Goal: Complete application form

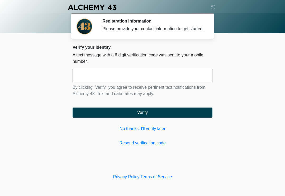
click at [150, 78] on input "text" at bounding box center [143, 75] width 140 height 13
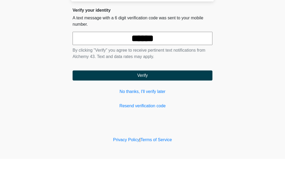
type input "******"
click at [174, 107] on button "Verify" at bounding box center [143, 112] width 140 height 10
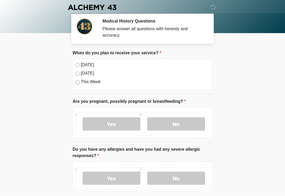
click at [76, 67] on div "Today" at bounding box center [143, 65] width 134 height 6
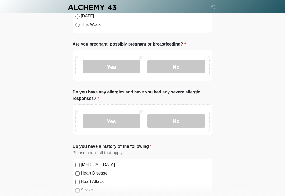
click at [189, 122] on label "No" at bounding box center [176, 120] width 58 height 13
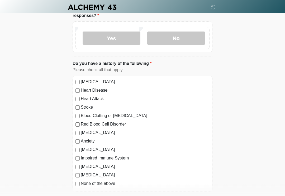
scroll to position [142, 0]
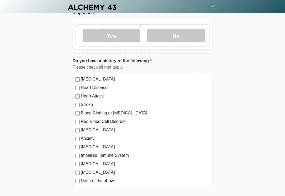
click at [90, 140] on label "Anxiety" at bounding box center [145, 138] width 129 height 6
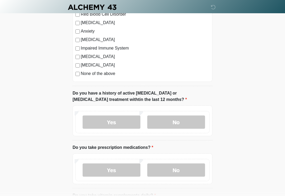
scroll to position [250, 0]
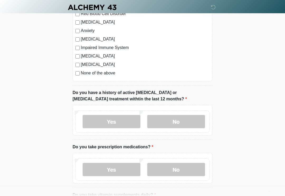
click at [180, 118] on label "No" at bounding box center [176, 121] width 58 height 13
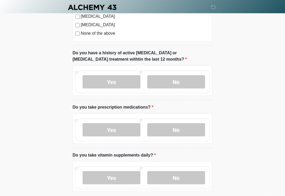
click at [179, 127] on label "No" at bounding box center [176, 129] width 58 height 13
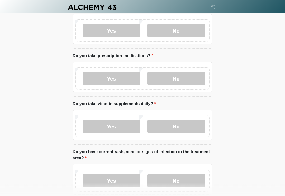
click at [123, 127] on label "Yes" at bounding box center [112, 126] width 58 height 13
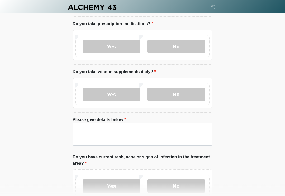
scroll to position [373, 0]
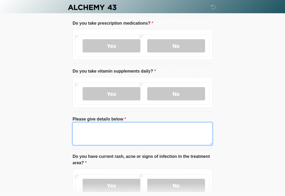
click at [149, 130] on textarea "Please give details below" at bounding box center [143, 133] width 140 height 23
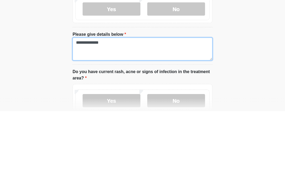
click at [93, 122] on textarea "**********" at bounding box center [143, 133] width 140 height 23
click at [132, 122] on textarea "**********" at bounding box center [143, 133] width 140 height 23
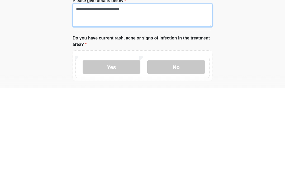
scroll to position [384, 0]
type textarea "**********"
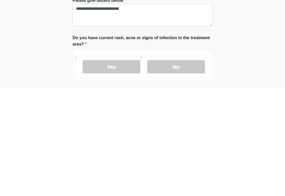
click at [183, 168] on label "No" at bounding box center [176, 174] width 58 height 13
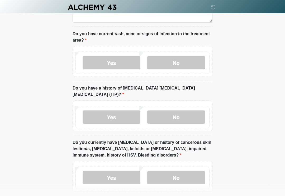
scroll to position [513, 0]
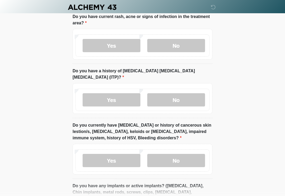
click at [183, 154] on label "No" at bounding box center [176, 160] width 58 height 13
click at [179, 93] on label "No" at bounding box center [176, 99] width 58 height 13
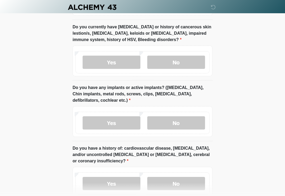
scroll to position [611, 0]
click at [175, 116] on label "No" at bounding box center [176, 122] width 58 height 13
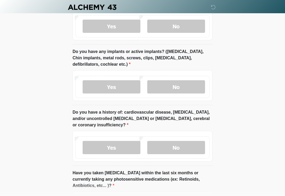
scroll to position [647, 0]
click at [176, 141] on label "No" at bounding box center [176, 147] width 58 height 13
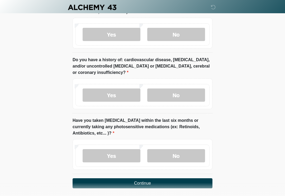
scroll to position [704, 0]
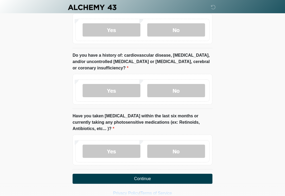
click at [176, 144] on label "No" at bounding box center [176, 150] width 58 height 13
click at [162, 173] on button "Continue" at bounding box center [143, 178] width 140 height 10
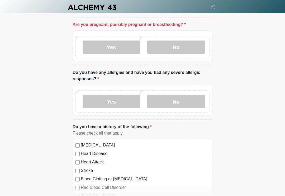
click at [186, 42] on label "No" at bounding box center [176, 46] width 58 height 13
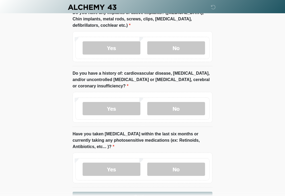
scroll to position [704, 0]
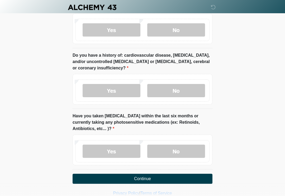
click at [158, 173] on button "Continue" at bounding box center [143, 178] width 140 height 10
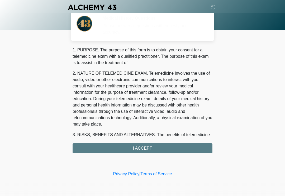
scroll to position [0, 0]
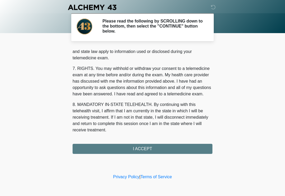
click at [179, 149] on div "1. PURPOSE. The purpose of this form is to obtain your consent for a telemedici…" at bounding box center [143, 100] width 140 height 106
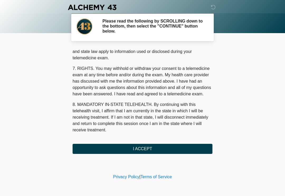
click at [175, 147] on button "I ACCEPT" at bounding box center [143, 149] width 140 height 10
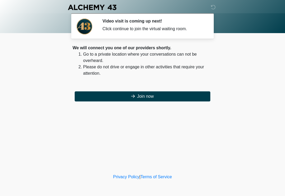
click at [196, 100] on button "Join now" at bounding box center [143, 96] width 136 height 10
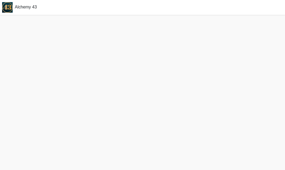
scroll to position [2, 0]
